Goal: Transaction & Acquisition: Obtain resource

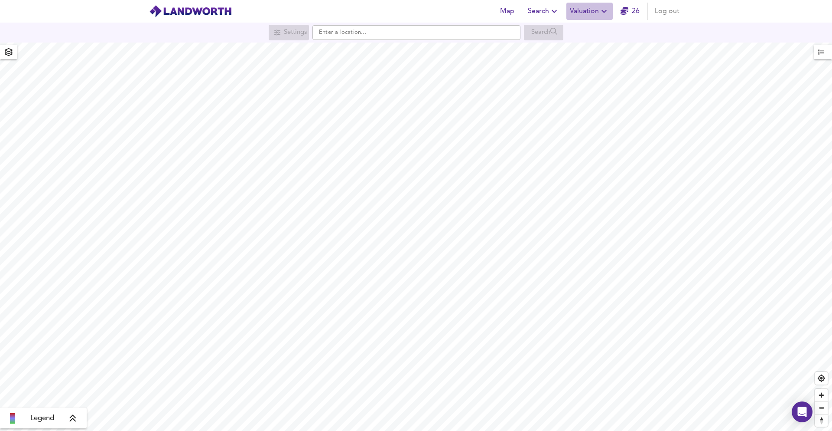
click at [594, 7] on span "Valuation" at bounding box center [589, 11] width 39 height 12
click at [587, 25] on li "New Valuation Report" at bounding box center [590, 31] width 104 height 16
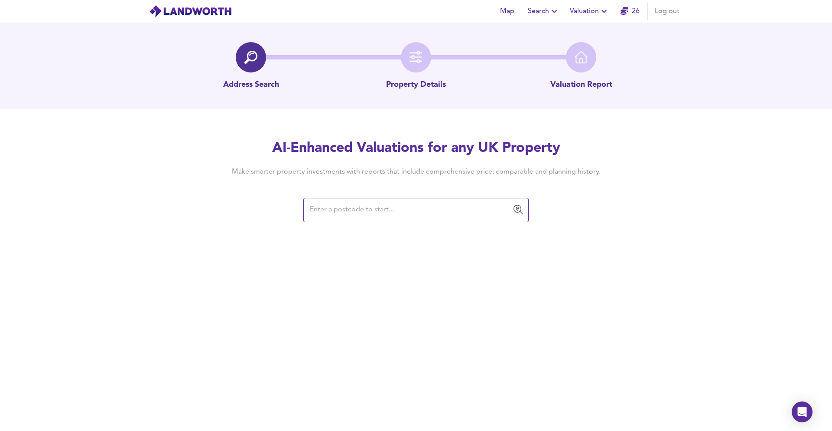
click at [318, 212] on input "text" at bounding box center [409, 210] width 205 height 16
paste input "SG19 2JZ"
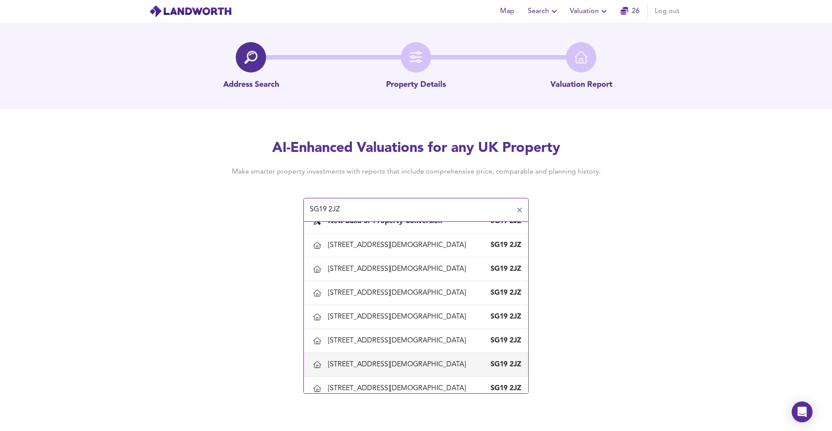
scroll to position [101, 0]
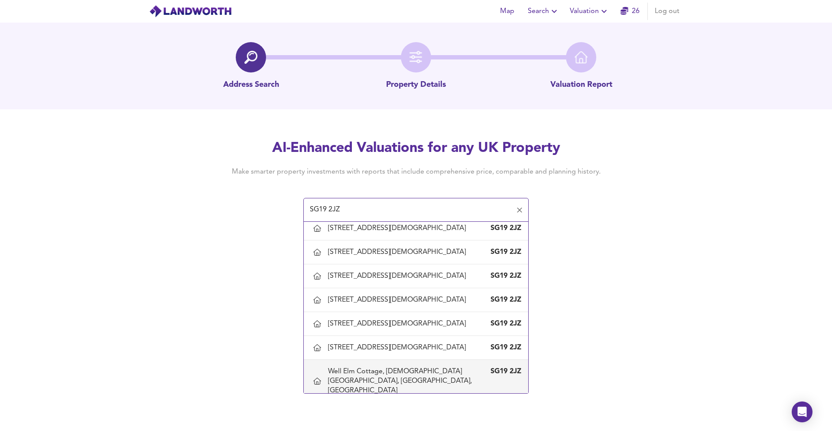
click at [368, 379] on div "Well Elm Cottage, [DEMOGRAPHIC_DATA][GEOGRAPHIC_DATA], [GEOGRAPHIC_DATA], [GEOG…" at bounding box center [407, 380] width 159 height 29
type input "Well Elm Cottage, [DEMOGRAPHIC_DATA][GEOGRAPHIC_DATA], [GEOGRAPHIC_DATA], [GEOG…"
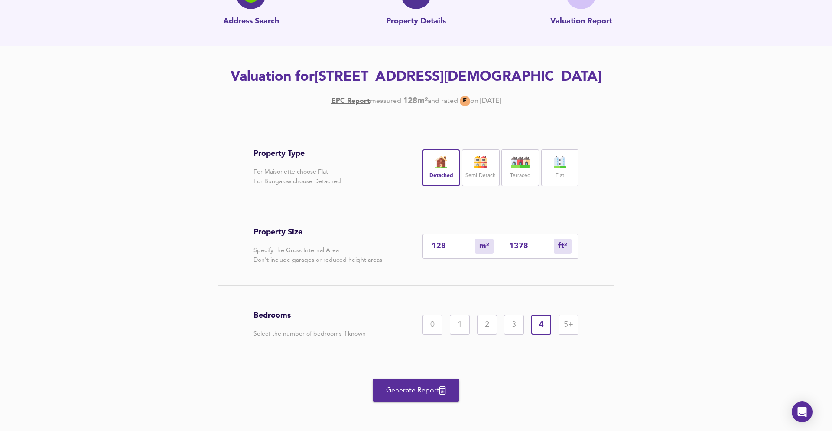
scroll to position [74, 0]
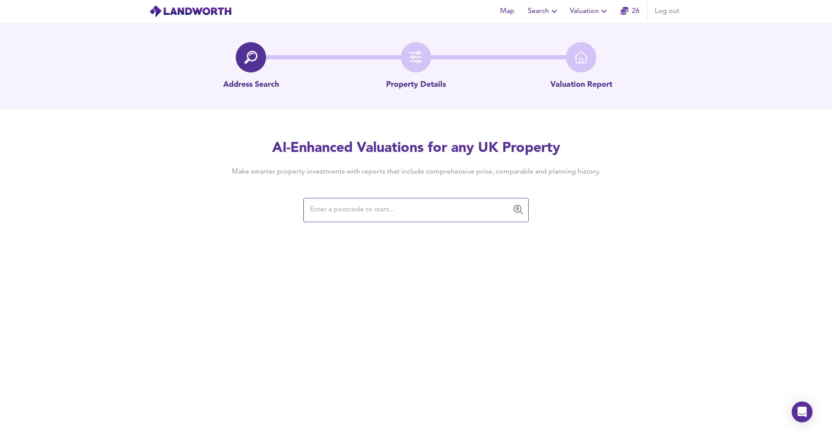
click at [342, 225] on div "Map Search Valuation 26 Log out Address Search Property Details Valuation Repor…" at bounding box center [416, 215] width 832 height 431
click at [347, 209] on input "text" at bounding box center [409, 210] width 205 height 16
click at [579, 18] on button "Valuation" at bounding box center [590, 11] width 46 height 17
click at [576, 34] on li "New Valuation Report" at bounding box center [590, 31] width 104 height 16
drag, startPoint x: 585, startPoint y: 8, endPoint x: 585, endPoint y: 15, distance: 7.4
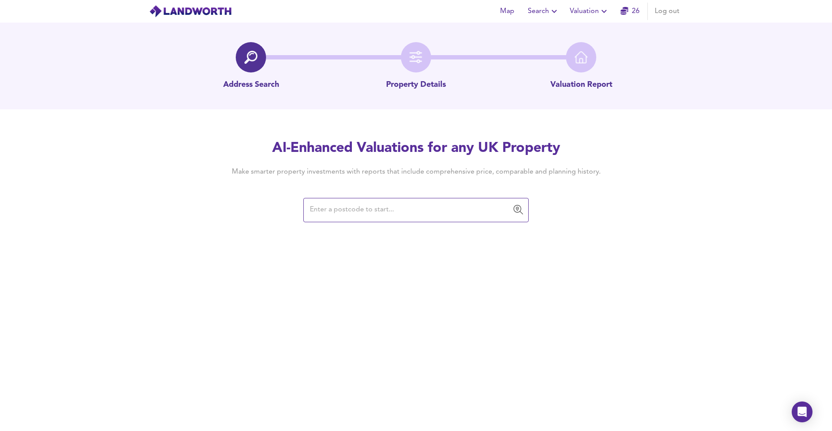
click at [585, 8] on span "Valuation" at bounding box center [589, 11] width 39 height 12
click at [583, 44] on li "Valuation Report History" at bounding box center [590, 47] width 104 height 16
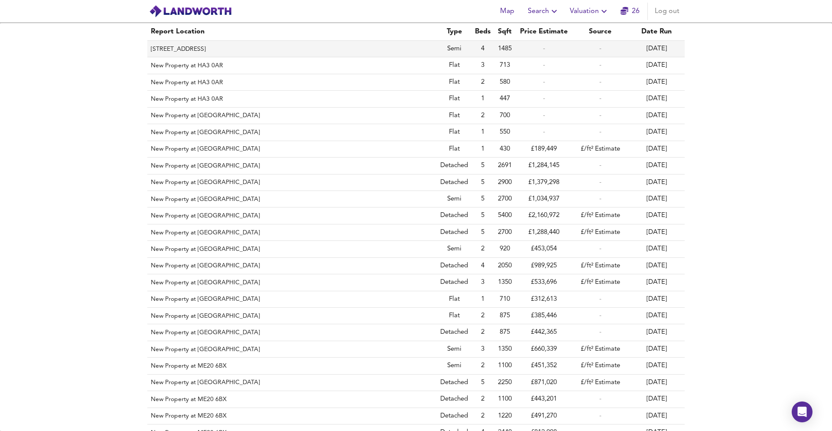
click at [355, 52] on th "[STREET_ADDRESS]" at bounding box center [292, 49] width 290 height 16
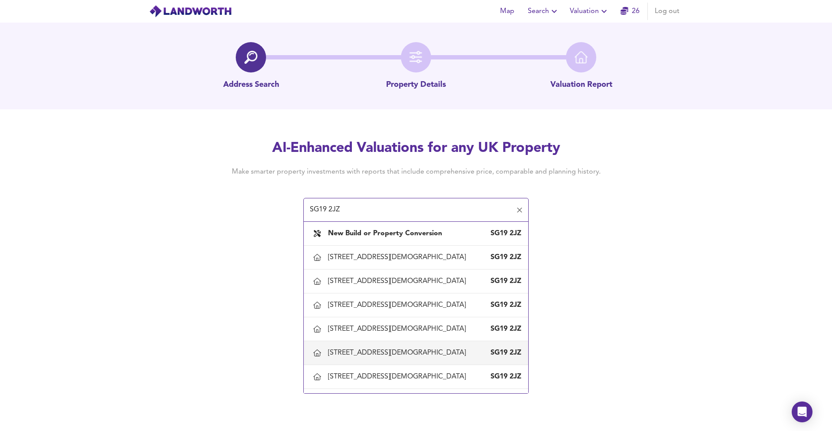
scroll to position [101, 0]
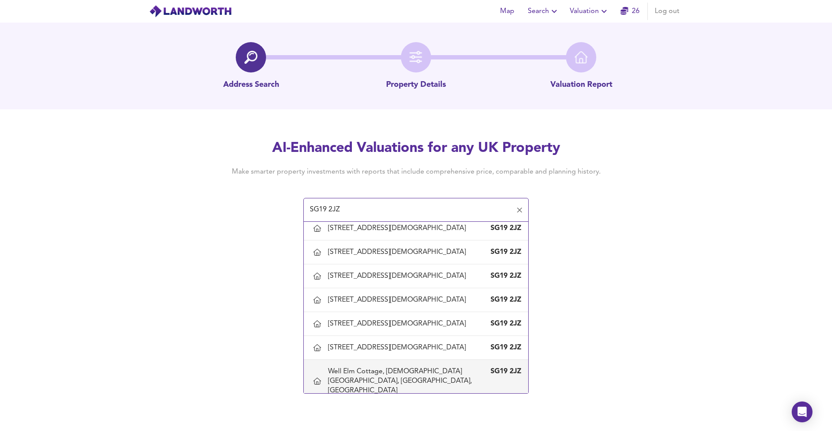
click at [363, 373] on div "Well Elm Cottage, [DEMOGRAPHIC_DATA][GEOGRAPHIC_DATA], [GEOGRAPHIC_DATA], [GEOG…" at bounding box center [407, 380] width 159 height 29
type input "Well Elm Cottage, [DEMOGRAPHIC_DATA][GEOGRAPHIC_DATA], [GEOGRAPHIC_DATA], [GEOG…"
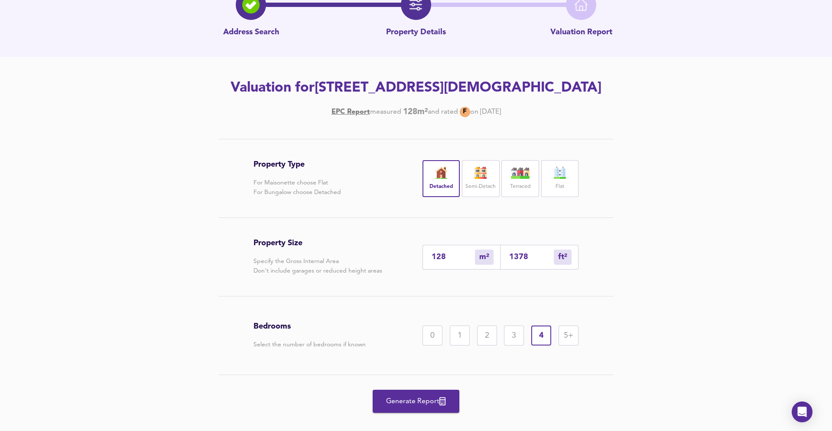
scroll to position [85, 0]
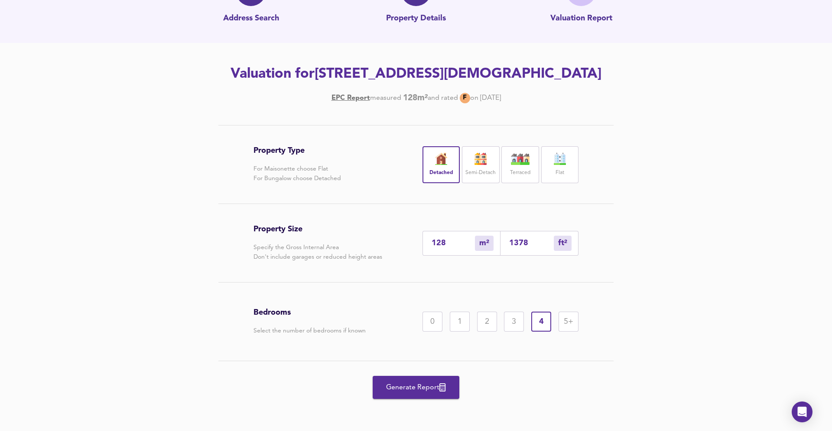
click at [421, 398] on button "Generate Report" at bounding box center [416, 386] width 87 height 23
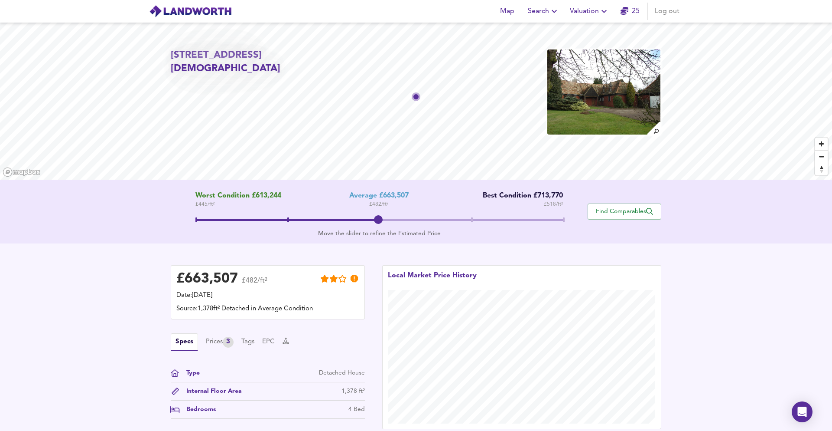
click at [602, 104] on img at bounding box center [604, 92] width 115 height 87
drag, startPoint x: 173, startPoint y: 82, endPoint x: 215, endPoint y: 80, distance: 42.5
click at [215, 76] on h2 "[STREET_ADDRESS][DEMOGRAPHIC_DATA]" at bounding box center [249, 62] width 157 height 27
copy h2 "SG19 2JZ"
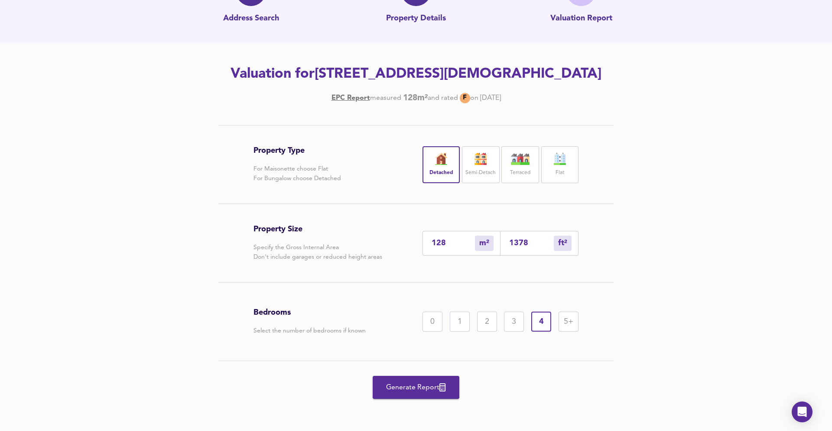
drag, startPoint x: 537, startPoint y: 245, endPoint x: 502, endPoint y: 240, distance: 35.0
click at [506, 240] on div "1378 ft² sqft" at bounding box center [540, 243] width 78 height 25
type input "0"
type input "2"
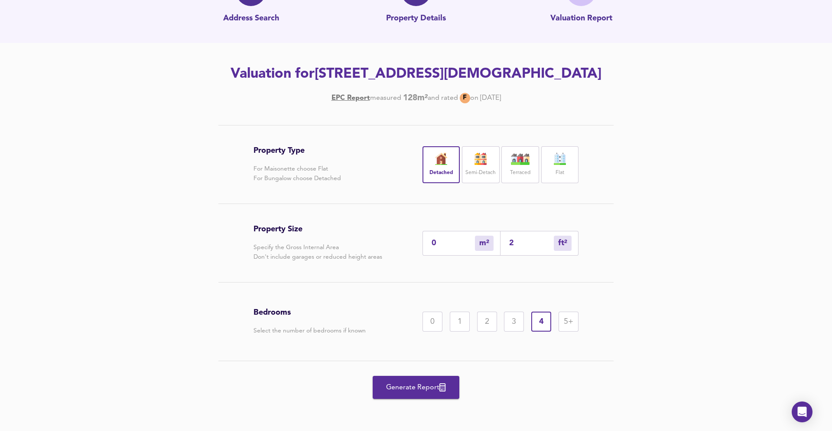
type input "21"
type input "20"
type input "215"
type input "200"
type input "2152"
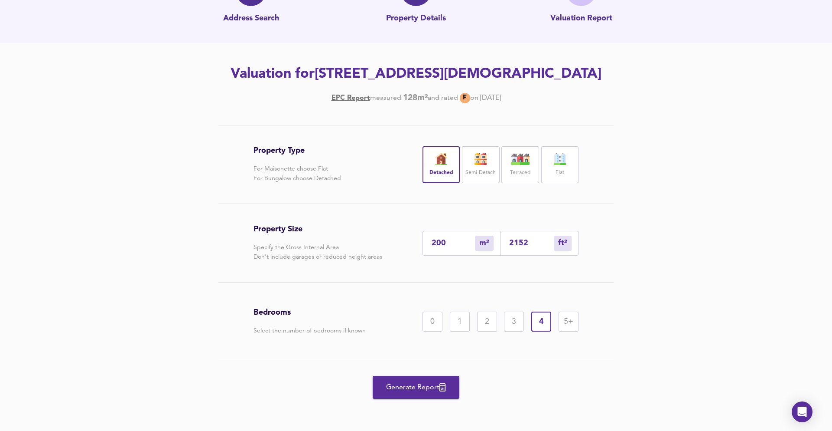
click at [512, 289] on div "Bedrooms Select the number of bedrooms if known 0 1 2 3 4 5+" at bounding box center [416, 321] width 325 height 78
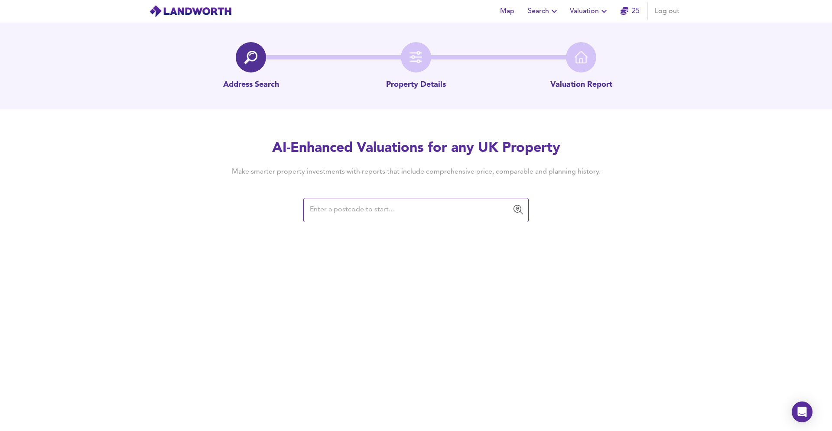
click at [350, 215] on input "text" at bounding box center [409, 210] width 205 height 16
click at [351, 220] on div "​" at bounding box center [415, 210] width 225 height 24
click at [309, 202] on input "text" at bounding box center [409, 210] width 205 height 16
type input "SG19 2JZ"
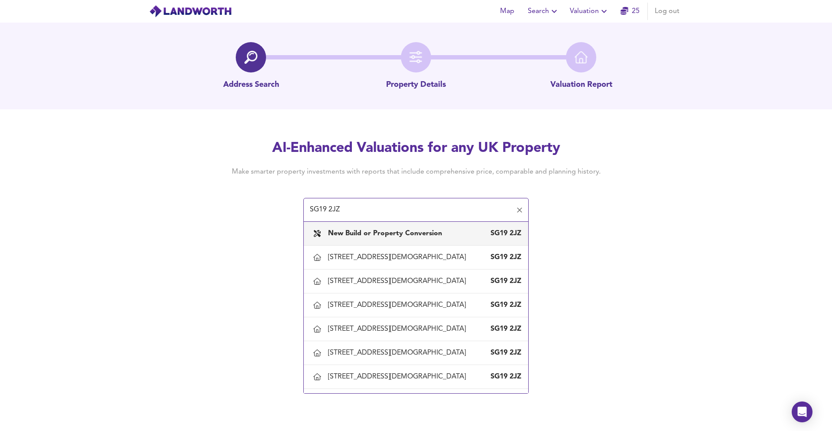
click at [334, 228] on div "New Build or Property Conversion" at bounding box center [386, 233] width 117 height 10
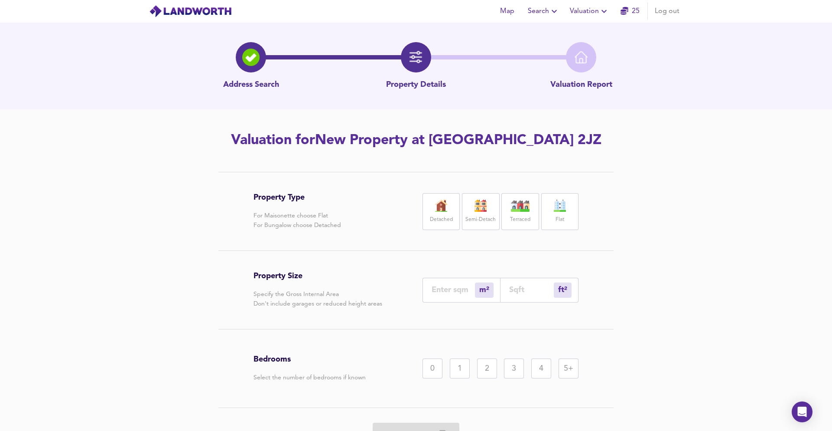
click at [452, 214] on label "Detached" at bounding box center [441, 219] width 23 height 11
click at [530, 284] on div "ft² sqft" at bounding box center [540, 289] width 78 height 25
click at [524, 288] on input "number" at bounding box center [531, 289] width 45 height 9
paste input "192"
type input "18"
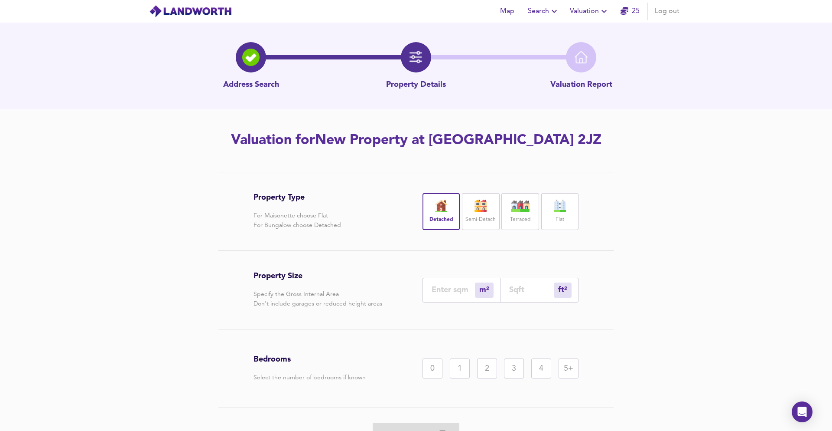
type input "192"
type input "0"
type input "2"
type input "21"
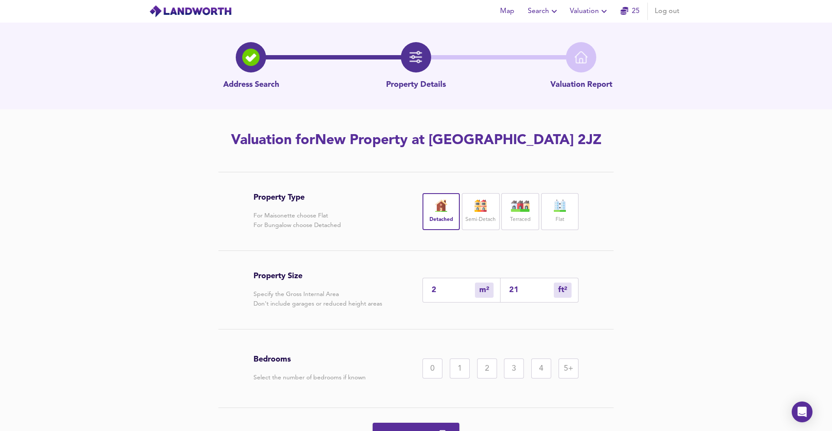
type input "20"
type input "215"
type input "200"
type input "2152"
click at [535, 367] on div "4" at bounding box center [542, 368] width 20 height 20
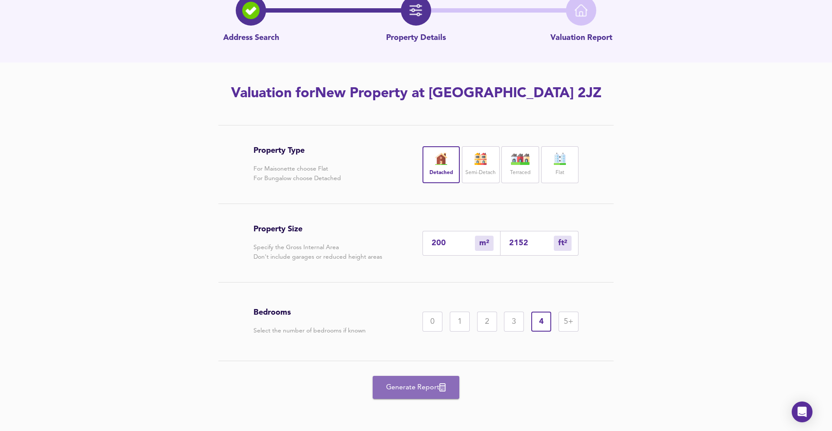
click at [387, 383] on span "Generate Report" at bounding box center [416, 387] width 69 height 12
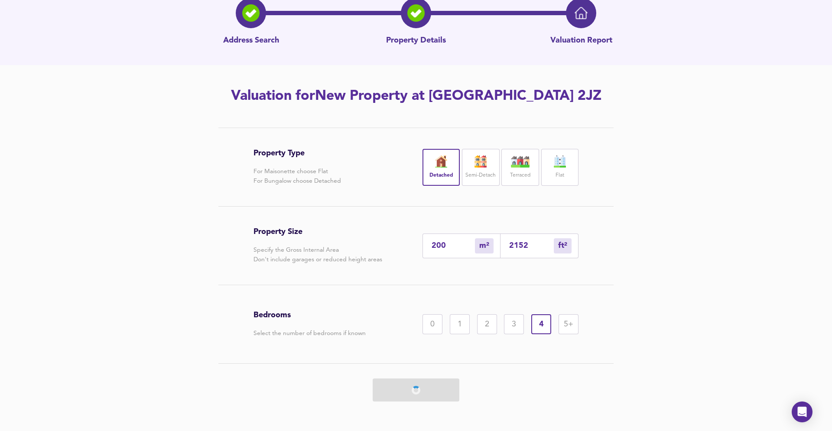
scroll to position [45, 0]
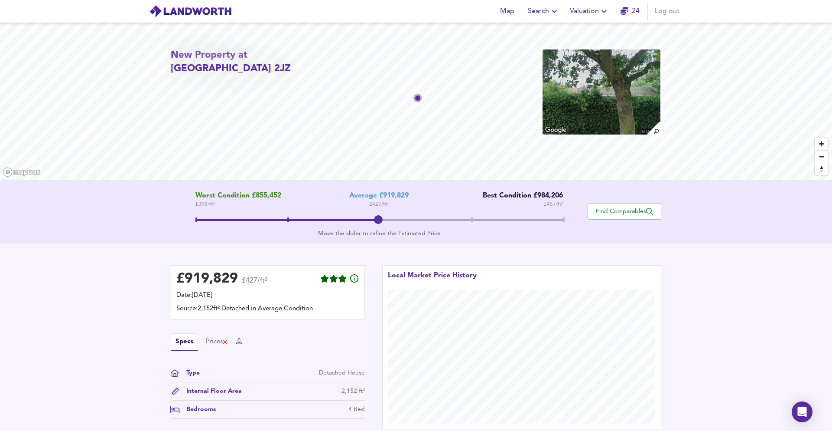
click at [587, 18] on button "Valuation" at bounding box center [590, 11] width 46 height 17
click at [581, 35] on li "New Valuation Report" at bounding box center [590, 31] width 104 height 16
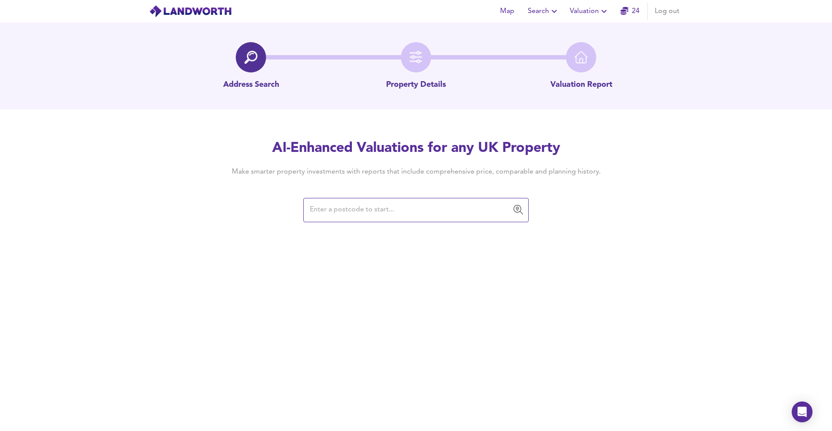
drag, startPoint x: 583, startPoint y: 5, endPoint x: 583, endPoint y: 12, distance: 6.5
click at [583, 5] on span "Valuation" at bounding box center [589, 11] width 39 height 12
click at [583, 51] on li "Valuation Report History" at bounding box center [590, 47] width 104 height 16
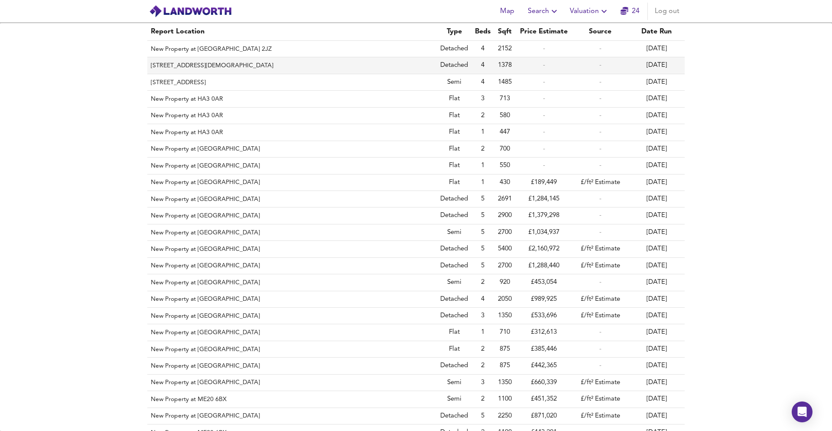
click at [326, 62] on th "[STREET_ADDRESS][DEMOGRAPHIC_DATA]" at bounding box center [292, 65] width 290 height 16
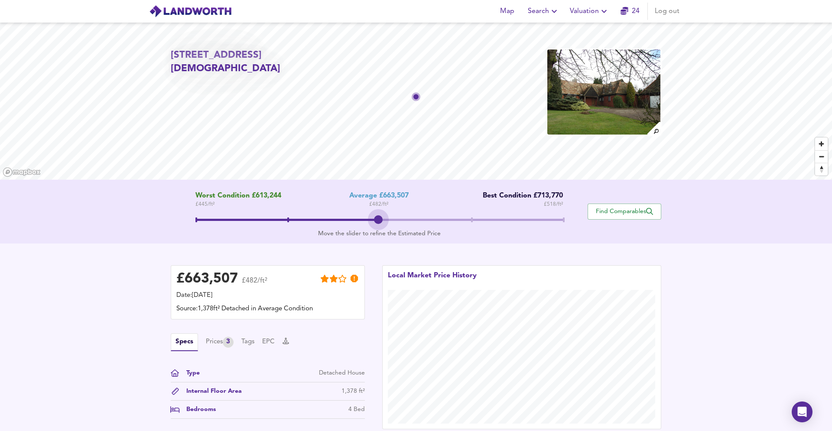
drag, startPoint x: 375, startPoint y: 215, endPoint x: 324, endPoint y: 214, distance: 51.6
click at [324, 214] on span at bounding box center [380, 221] width 368 height 16
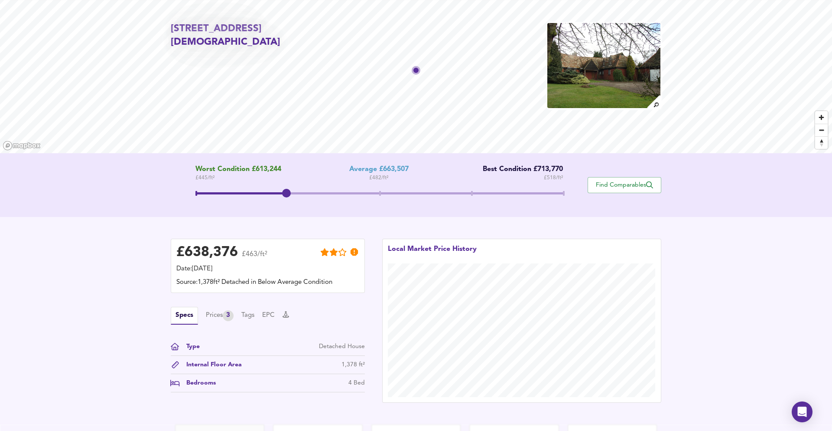
scroll to position [62, 0]
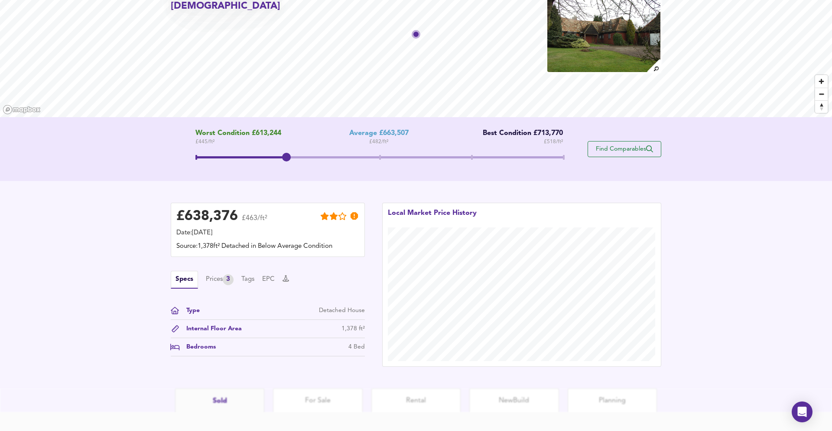
click at [623, 145] on span "Find Comparables" at bounding box center [625, 149] width 64 height 8
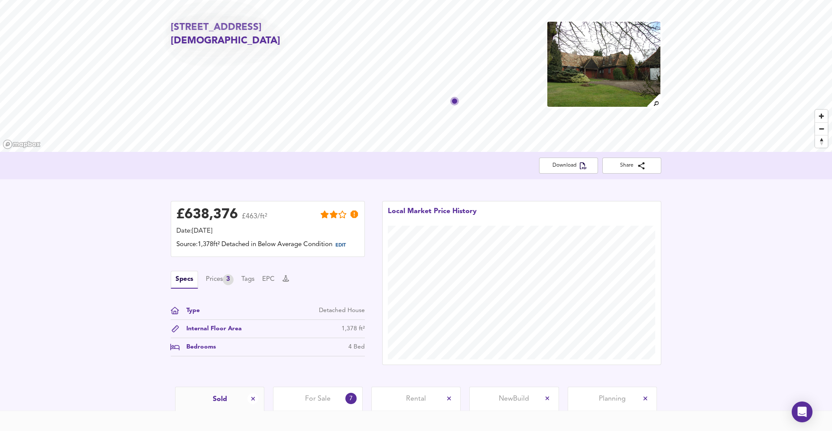
scroll to position [0, 0]
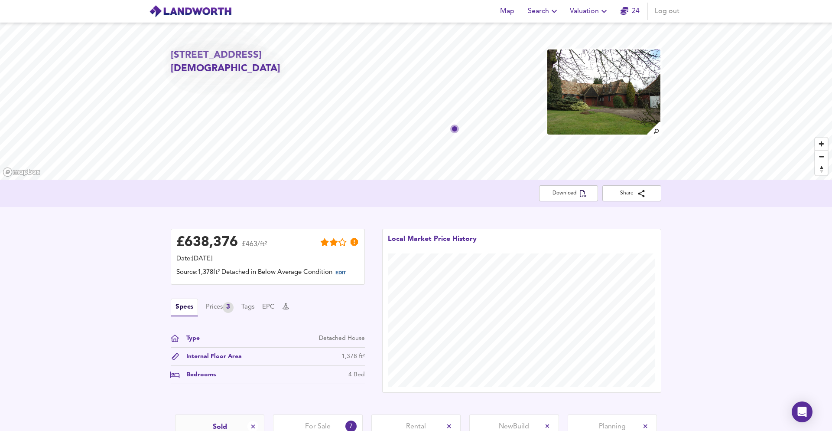
click at [595, 9] on span "Valuation" at bounding box center [589, 11] width 39 height 12
click at [580, 49] on li "Valuation Report History" at bounding box center [590, 47] width 104 height 16
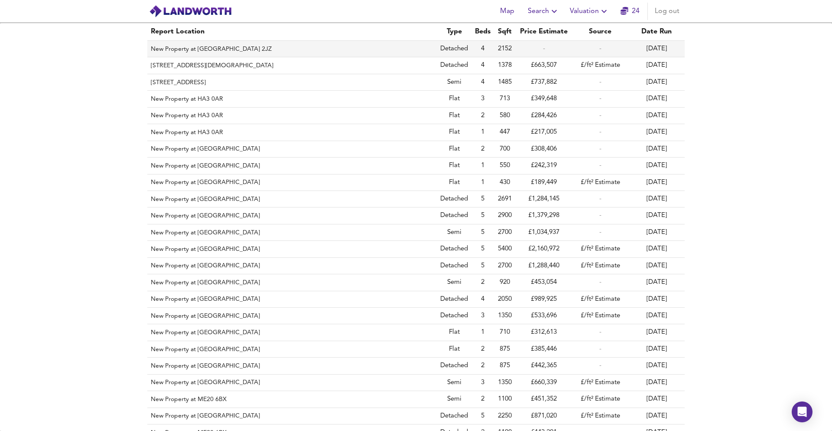
click at [402, 53] on th "New Property at [GEOGRAPHIC_DATA] 2JZ" at bounding box center [292, 49] width 290 height 16
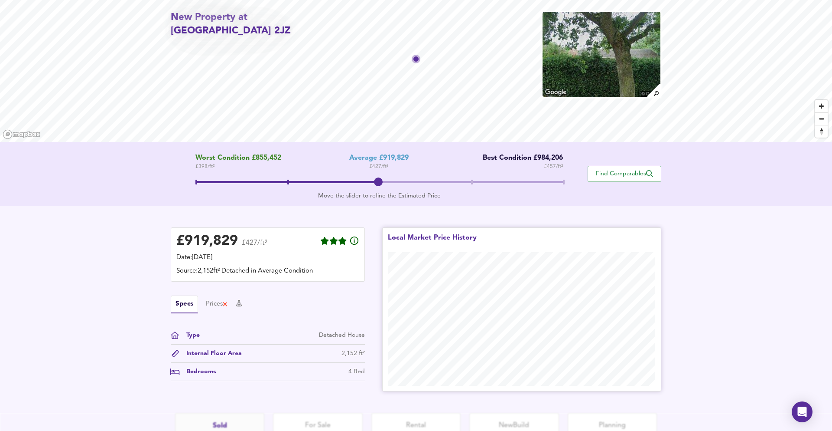
scroll to position [113, 0]
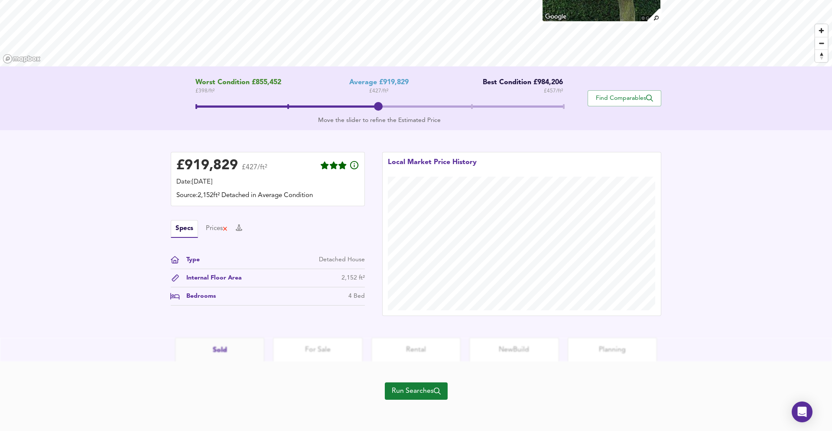
click at [424, 389] on span "Run Searches" at bounding box center [416, 391] width 49 height 12
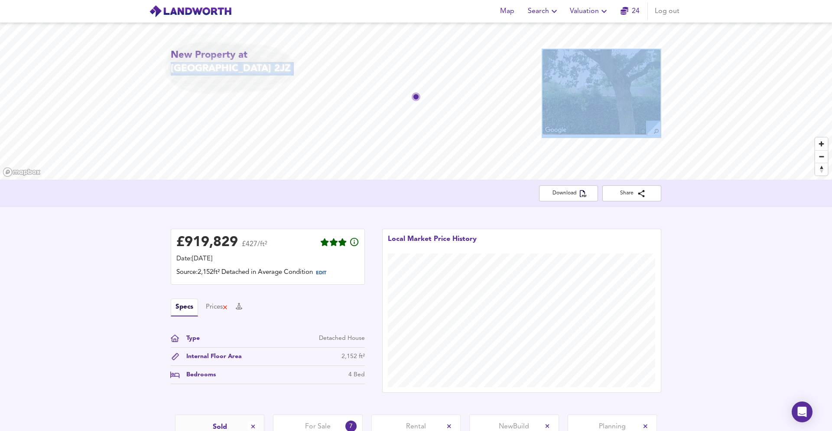
click at [303, 53] on div "New Property at [GEOGRAPHIC_DATA] 2JZ" at bounding box center [416, 101] width 832 height 157
copy div "SG19 2JZ"
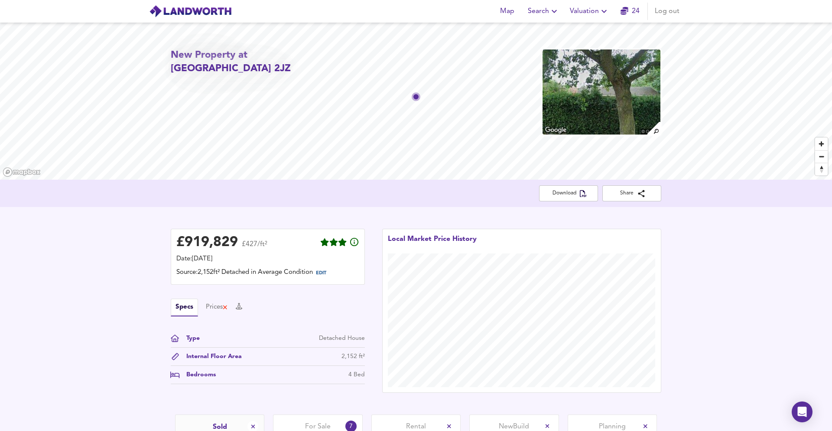
click at [578, 20] on div "Map Search Valuation 24 Log out" at bounding box center [416, 11] width 555 height 22
click at [578, 19] on button "Valuation" at bounding box center [590, 11] width 46 height 17
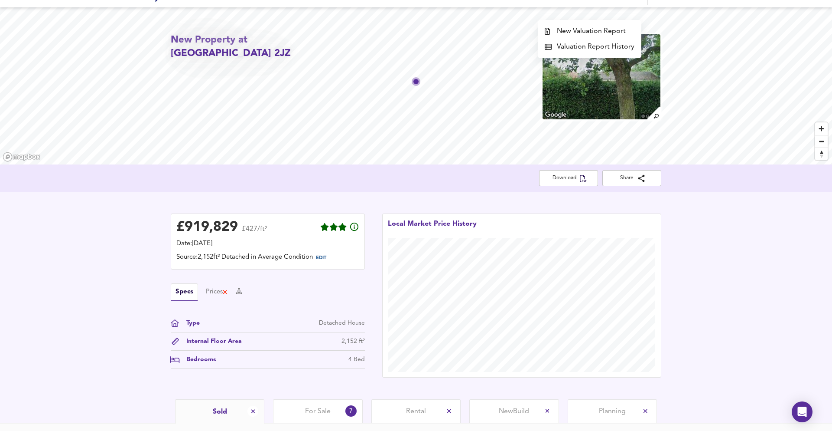
scroll to position [94, 0]
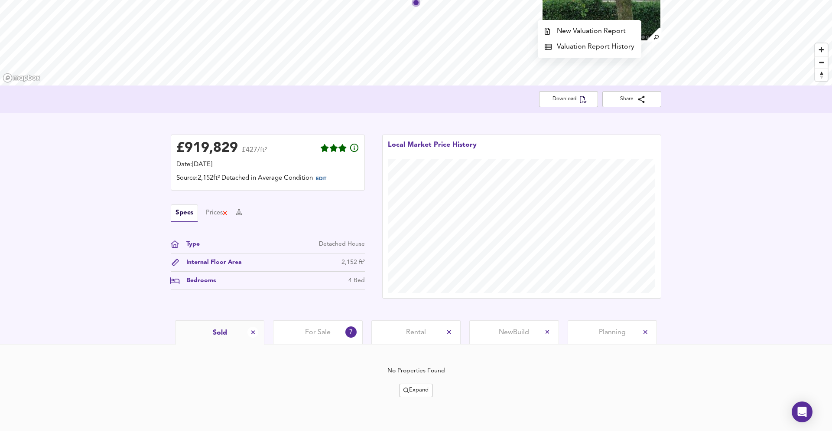
click at [424, 386] on span "Expand" at bounding box center [416, 390] width 25 height 10
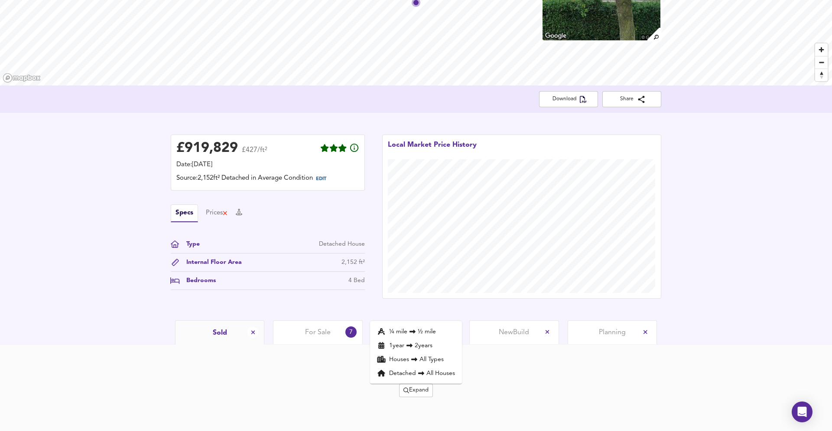
click at [346, 210] on div "Specs Prices" at bounding box center [268, 213] width 194 height 18
click at [406, 391] on icon "split button" at bounding box center [407, 390] width 6 height 6
